Goal: Information Seeking & Learning: Understand process/instructions

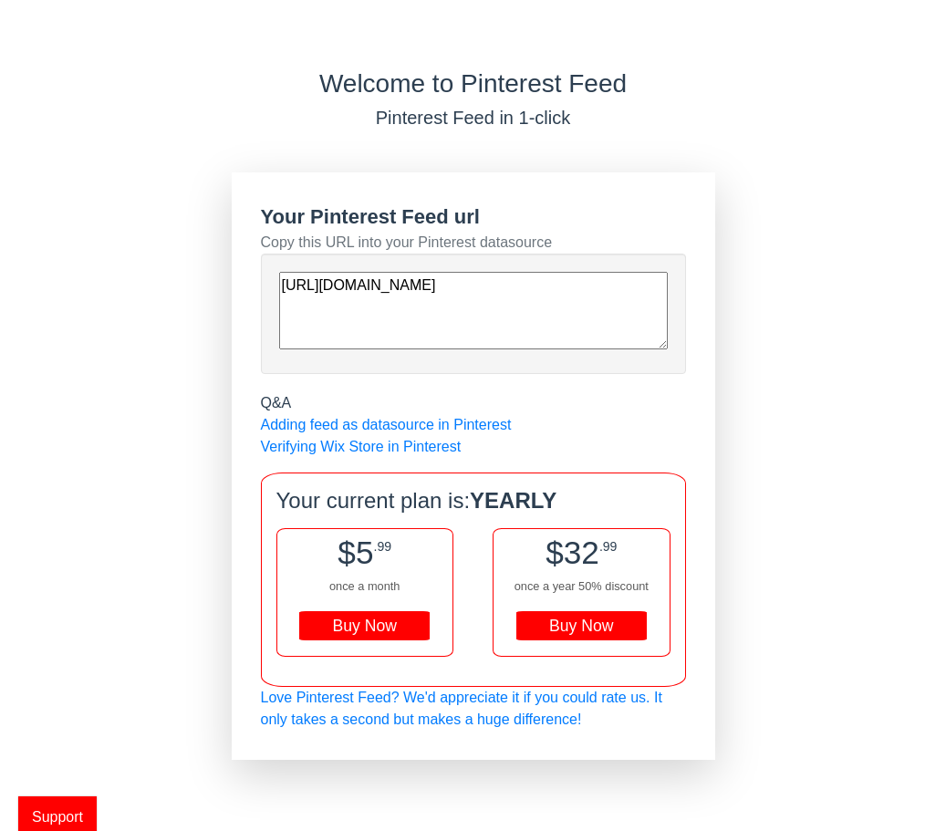
drag, startPoint x: 509, startPoint y: 330, endPoint x: 226, endPoint y: 266, distance: 290.0
click at [226, 266] on div "Welcome to Pinterest Feed Pinterest Feed in 1-click Your Pinterest Feed url Cop…" at bounding box center [473, 414] width 946 height 692
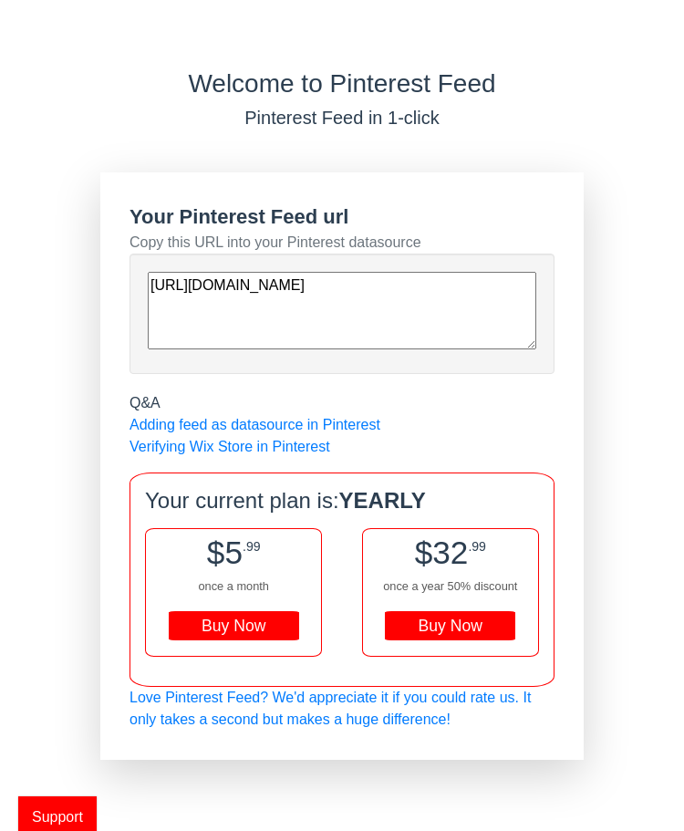
click at [73, 816] on span "Support" at bounding box center [57, 817] width 78 height 41
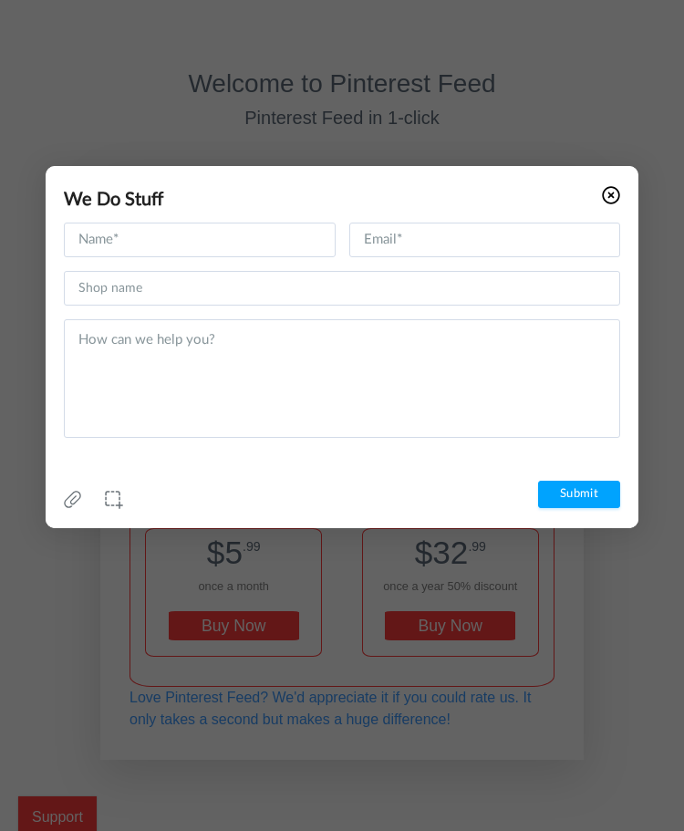
click at [608, 195] on icon at bounding box center [611, 195] width 18 height 18
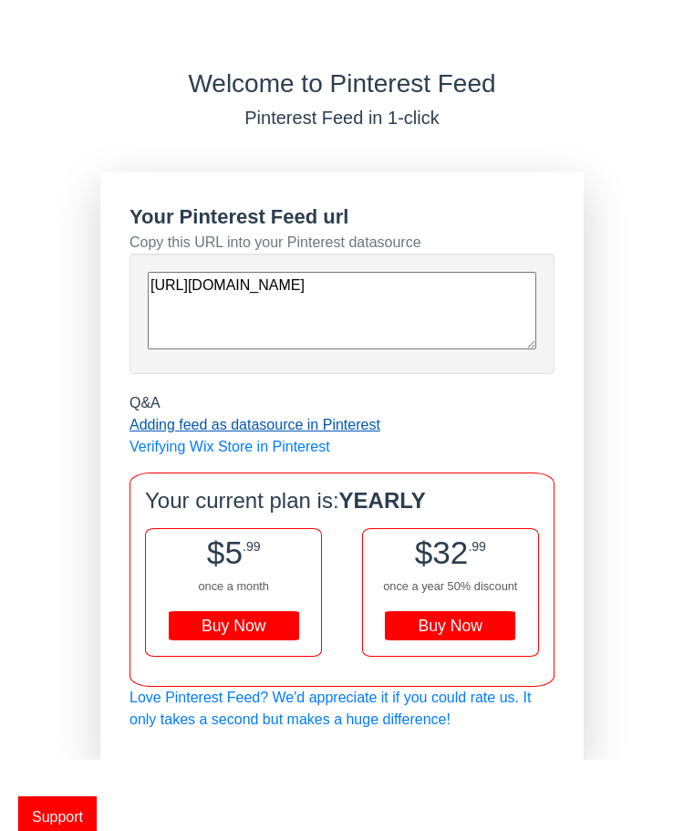
click at [284, 425] on link "Adding feed as datasource in Pinterest" at bounding box center [255, 425] width 251 height 16
drag, startPoint x: 358, startPoint y: 329, endPoint x: 96, endPoint y: 260, distance: 270.7
click at [96, 260] on div "Welcome to Pinterest Feed Pinterest Feed in 1-click Your Pinterest Feed url Cop…" at bounding box center [342, 414] width 684 height 692
click at [399, 340] on textarea "[URL][DOMAIN_NAME]" at bounding box center [342, 311] width 389 height 78
drag, startPoint x: 390, startPoint y: 338, endPoint x: 98, endPoint y: 257, distance: 302.8
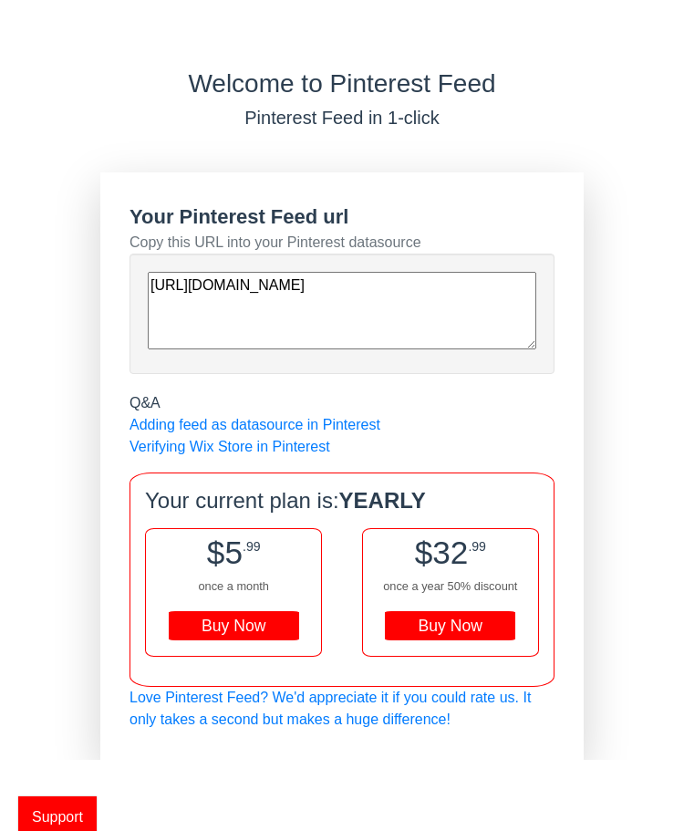
click at [98, 257] on div "Welcome to Pinterest Feed Pinterest Feed in 1-click Your Pinterest Feed url Cop…" at bounding box center [342, 414] width 684 height 692
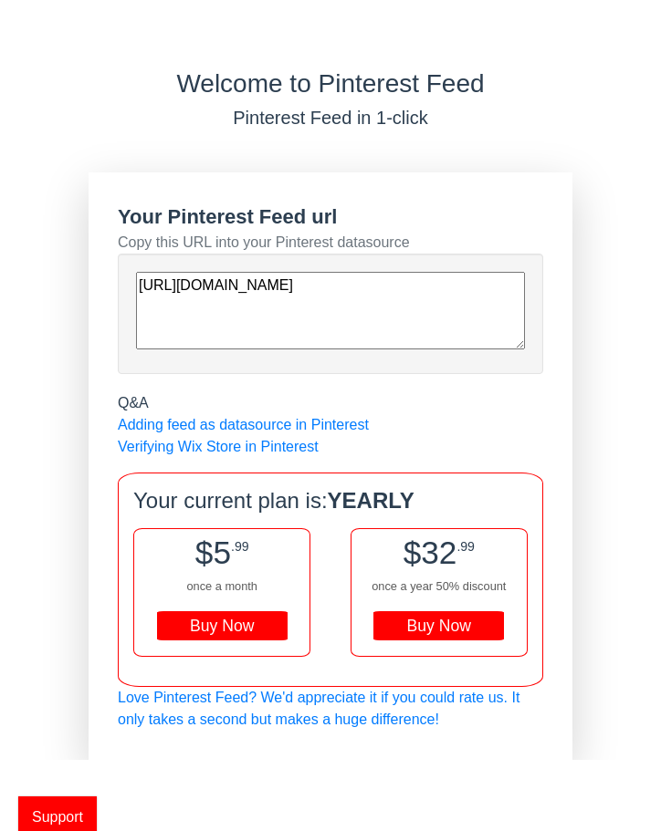
click at [375, 340] on textarea "[URL][DOMAIN_NAME]" at bounding box center [330, 311] width 389 height 78
drag, startPoint x: 207, startPoint y: 324, endPoint x: 20, endPoint y: 295, distance: 189.3
click at [20, 295] on div "Welcome to Pinterest Feed Pinterest Feed in 1-click Your Pinterest Feed url Cop…" at bounding box center [330, 414] width 661 height 692
click at [19, 295] on div "Welcome to Pinterest Feed Pinterest Feed in 1-click Your Pinterest Feed url Cop…" at bounding box center [330, 414] width 661 height 692
drag, startPoint x: 284, startPoint y: 332, endPoint x: 69, endPoint y: 263, distance: 225.4
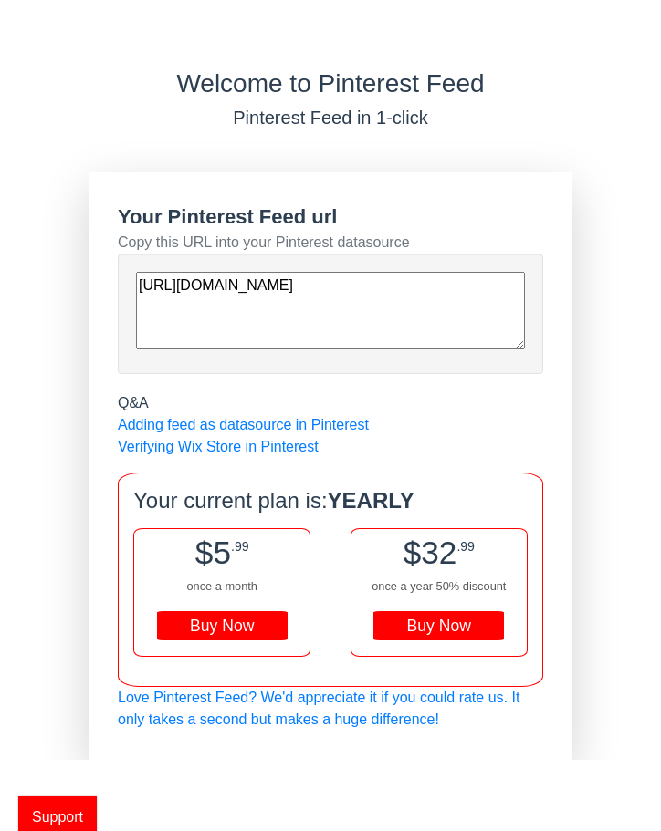
click at [69, 263] on div "Welcome to Pinterest Feed Pinterest Feed in 1-click Your Pinterest Feed url Cop…" at bounding box center [330, 414] width 661 height 692
click at [282, 449] on link "Verifying Wix Store in Pinterest" at bounding box center [218, 447] width 201 height 16
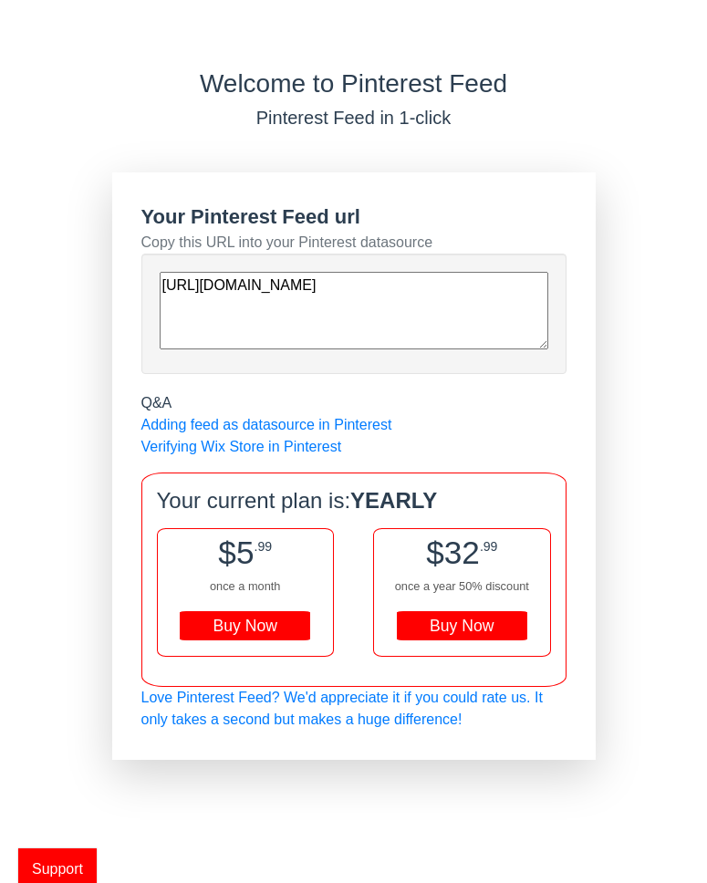
click at [642, 100] on div "Welcome to Pinterest Feed Pinterest Feed in 1-click" at bounding box center [353, 98] width 707 height 60
click at [82, 859] on span "Support" at bounding box center [57, 869] width 78 height 41
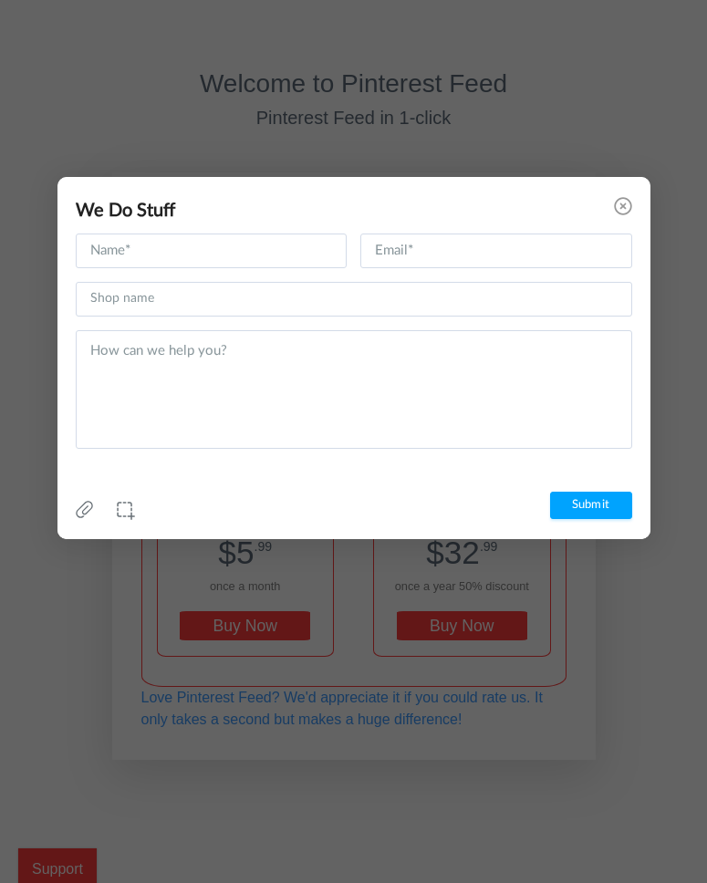
click at [605, 204] on div "We Do Stuff" at bounding box center [344, 205] width 575 height 57
click at [621, 203] on use at bounding box center [622, 205] width 17 height 17
